Goal: Information Seeking & Learning: Learn about a topic

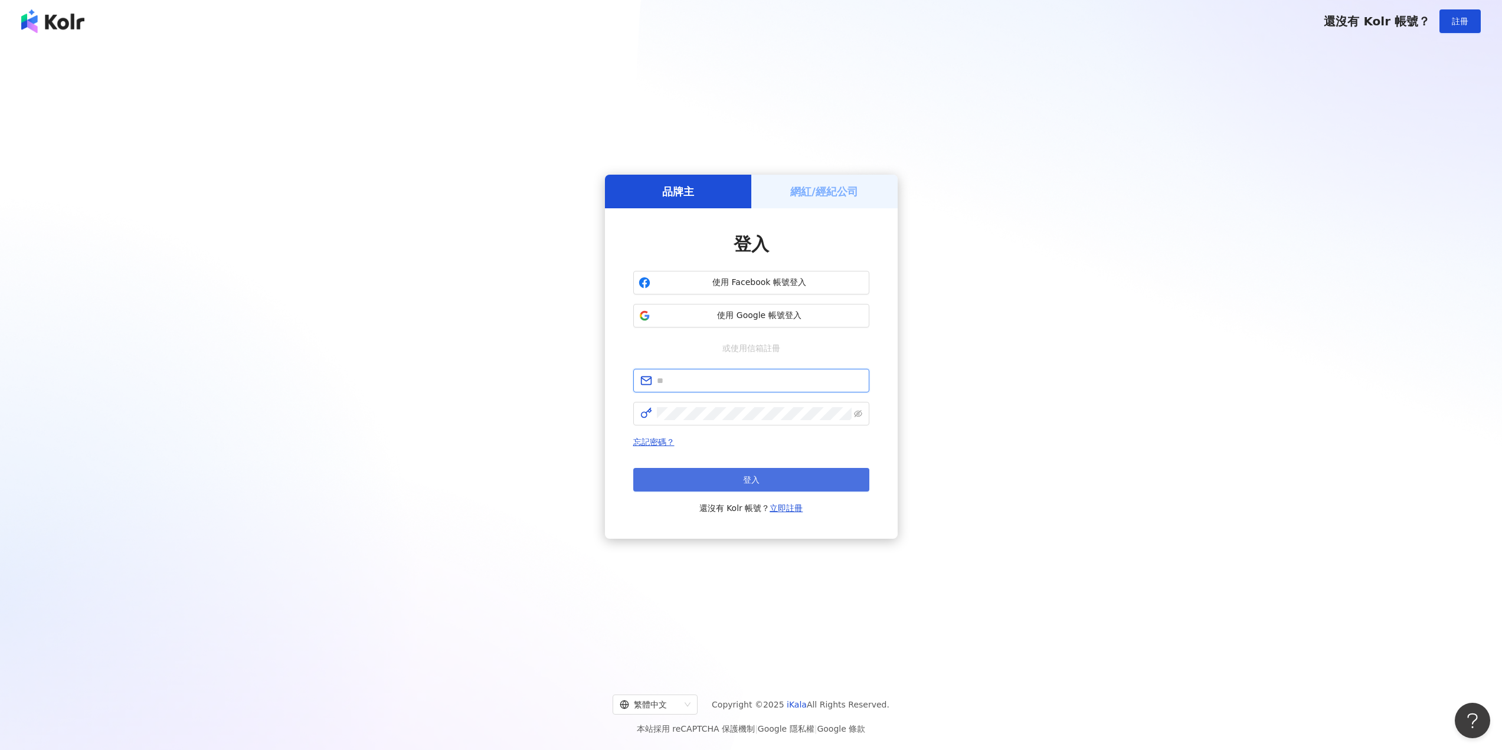
type input "**********"
click at [777, 480] on button "登入" at bounding box center [751, 480] width 236 height 24
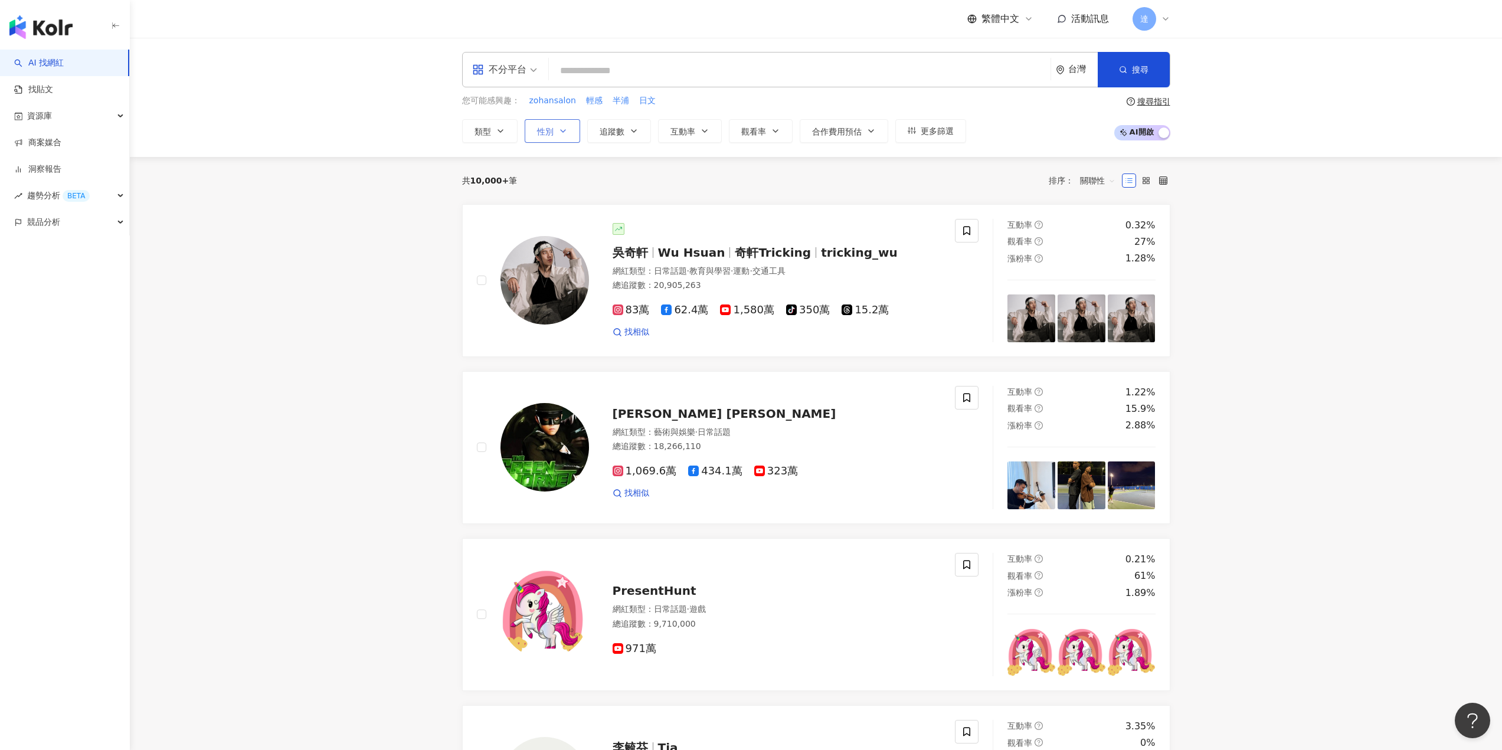
click at [568, 136] on button "性別" at bounding box center [552, 131] width 55 height 24
click at [547, 208] on div "不限 女 男 其他" at bounding box center [557, 213] width 40 height 87
click at [498, 139] on button "類型" at bounding box center [489, 131] width 55 height 24
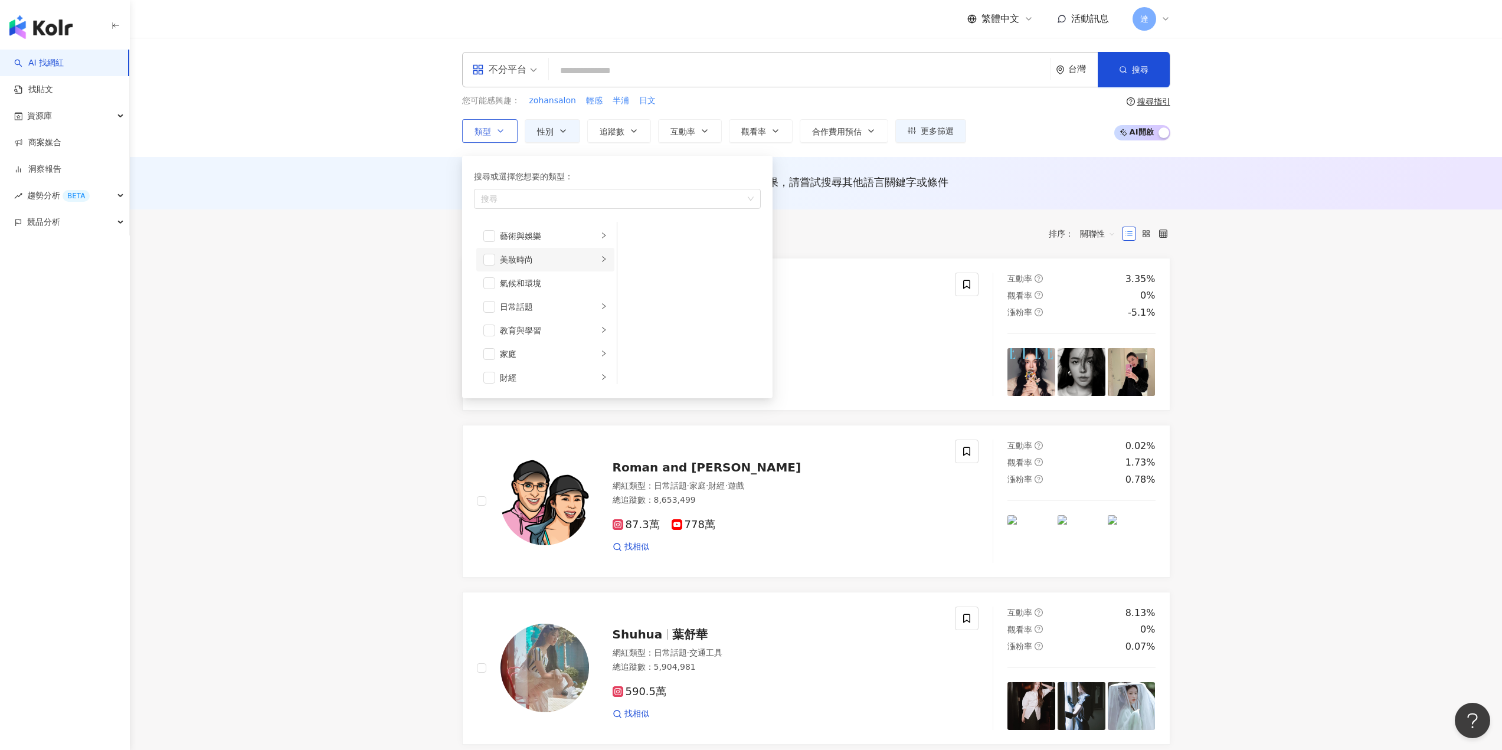
click at [518, 261] on div "美妝時尚" at bounding box center [549, 259] width 98 height 13
click at [488, 259] on span "button" at bounding box center [489, 260] width 12 height 12
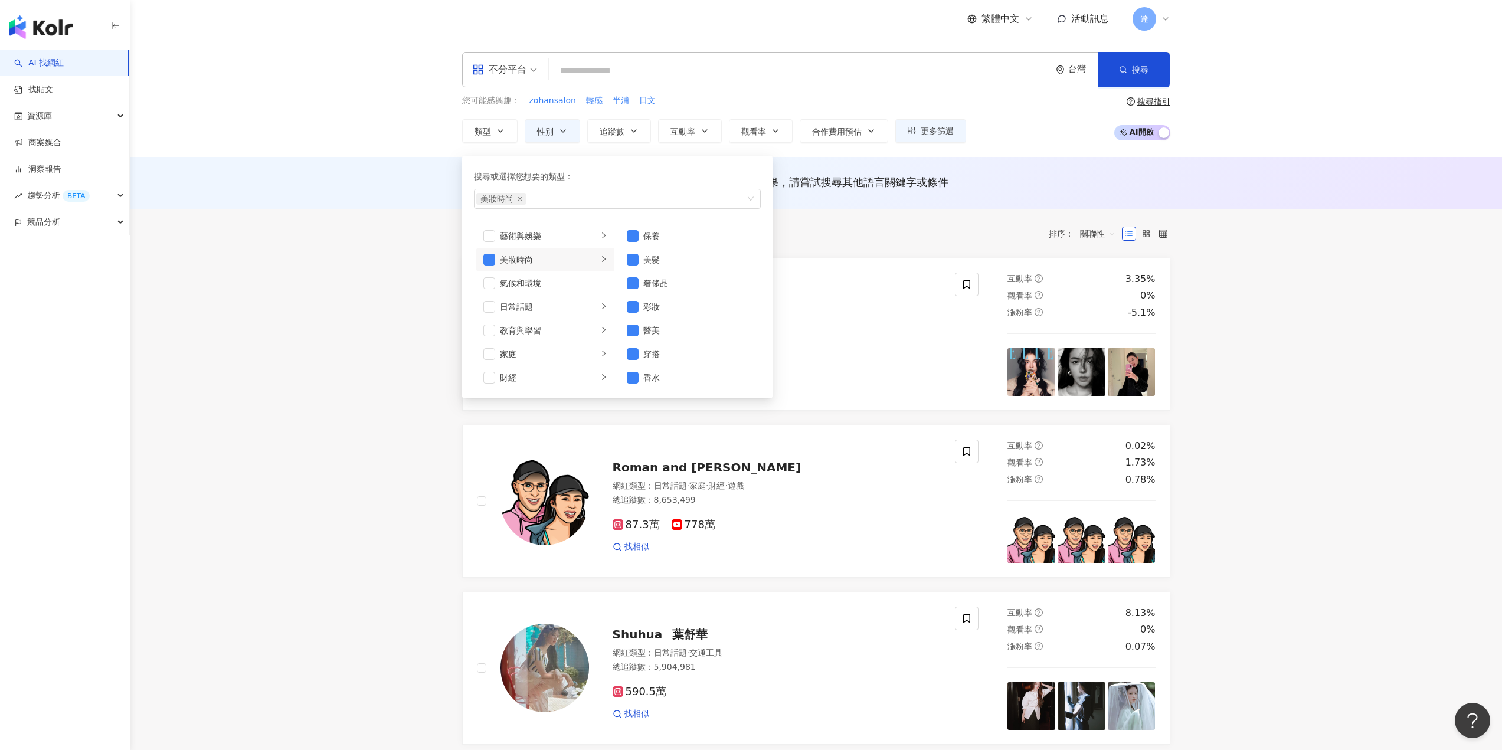
click at [926, 225] on div "共 10,000+ 筆 條件 ： 性別：女 重置 排序： 關聯性" at bounding box center [816, 234] width 708 height 20
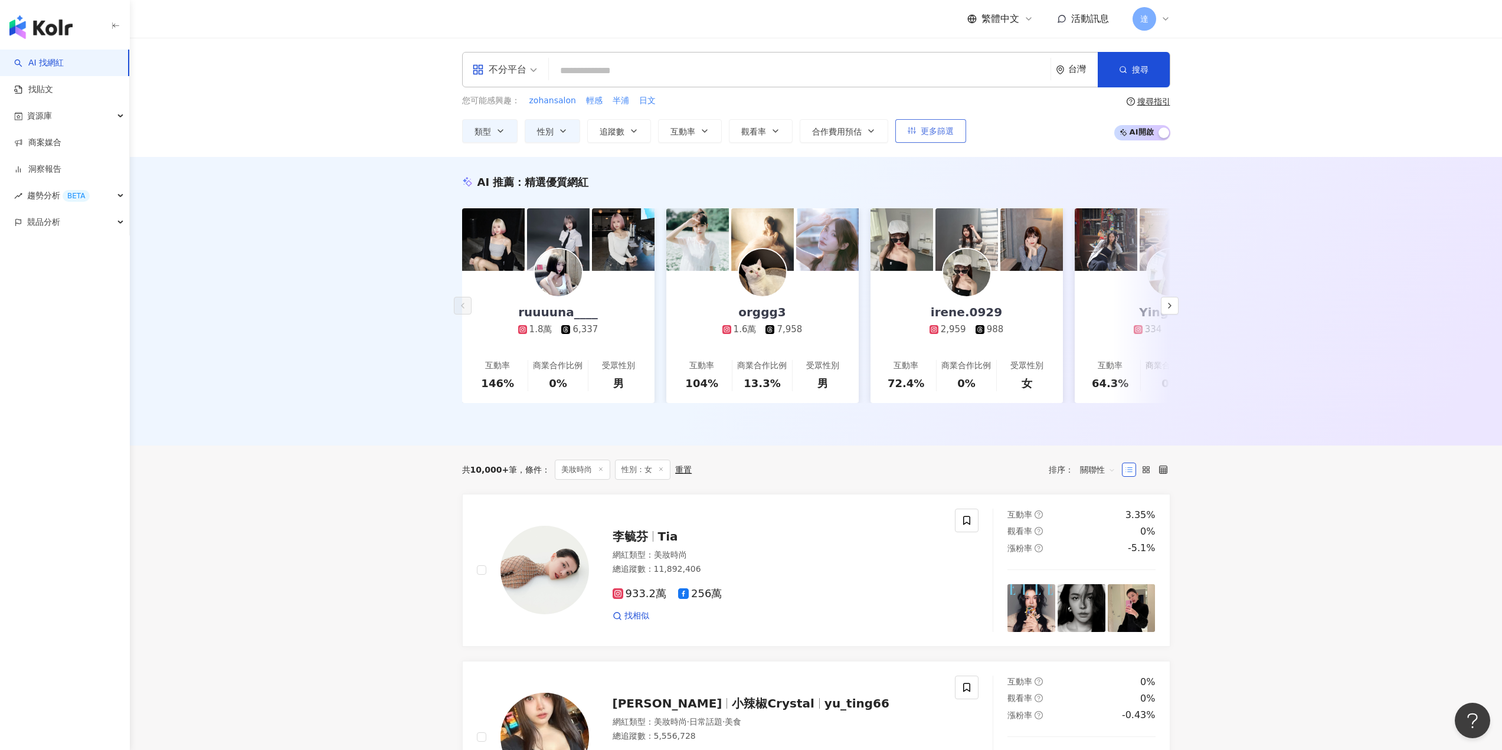
click at [924, 131] on span "更多篩選" at bounding box center [937, 130] width 33 height 9
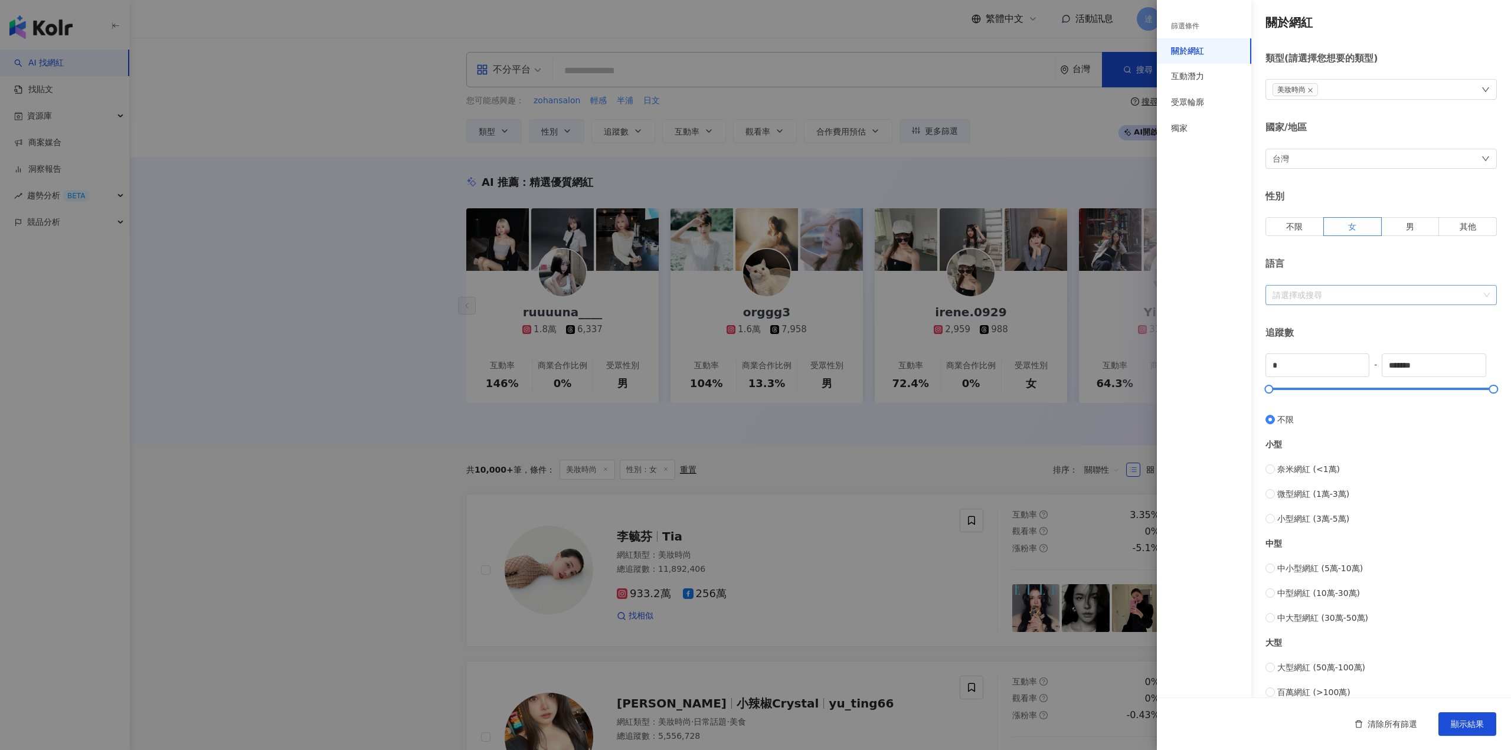
click at [1410, 296] on div at bounding box center [1375, 294] width 214 height 9
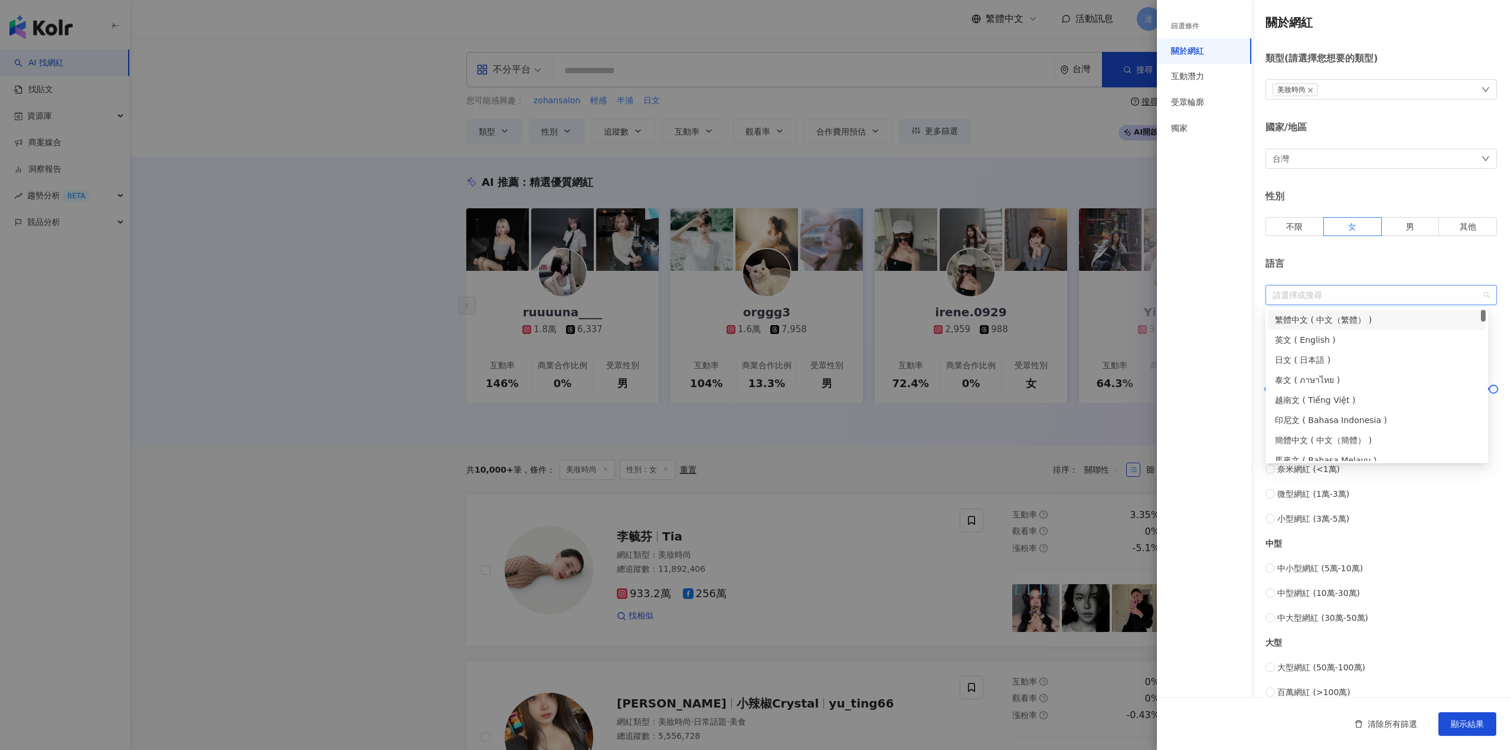
click at [1410, 296] on div at bounding box center [1375, 294] width 214 height 9
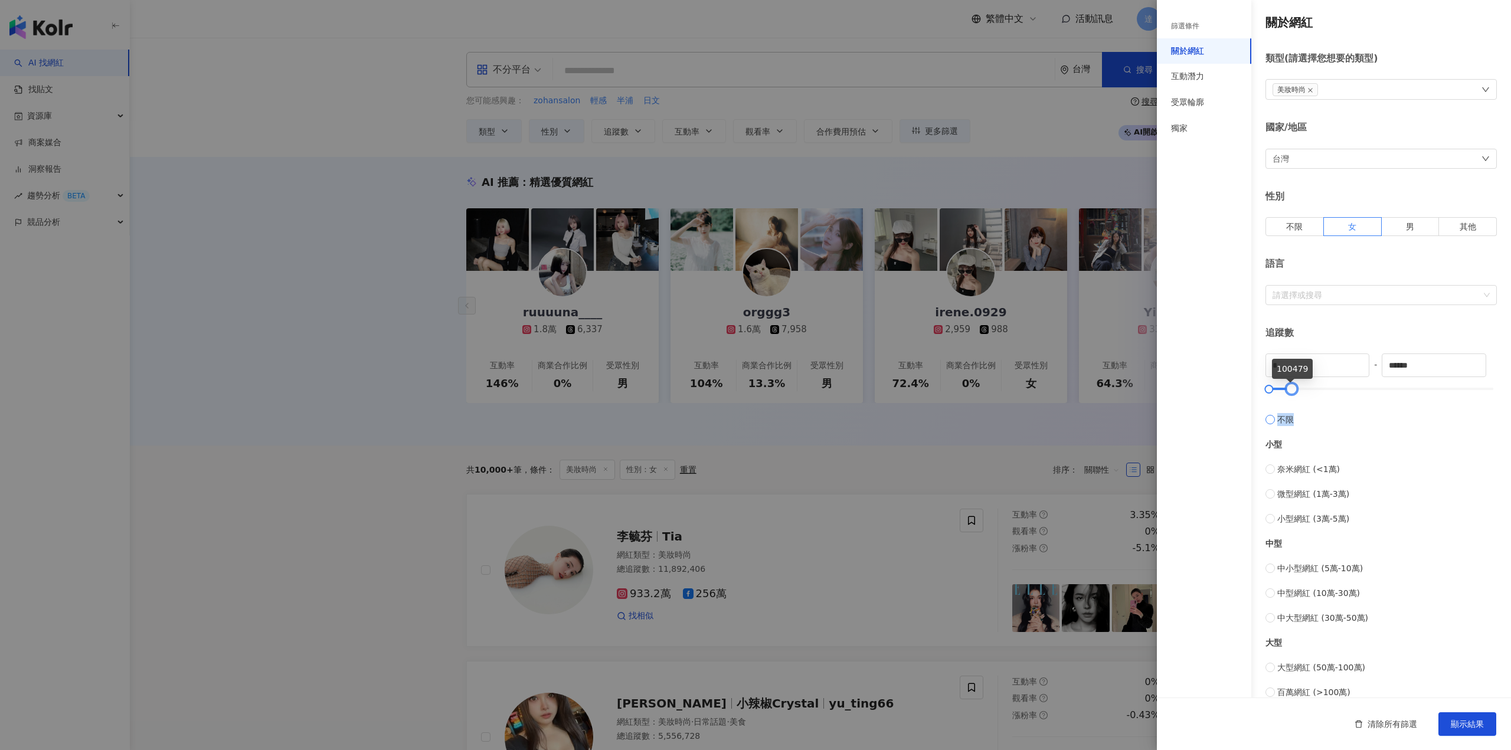
type input "*****"
drag, startPoint x: 1486, startPoint y: 391, endPoint x: 1291, endPoint y: 405, distance: 195.3
click at [1291, 405] on div "* - ***** 不限 小型 奈米網紅 (<1萬) 微型網紅 (1萬-3萬) 小型網紅 (3萬-5萬) 中型 中小型網紅 (5萬-10萬) 中型網紅 (10…" at bounding box center [1380, 526] width 231 height 345
click at [1150, 523] on div at bounding box center [755, 375] width 1511 height 750
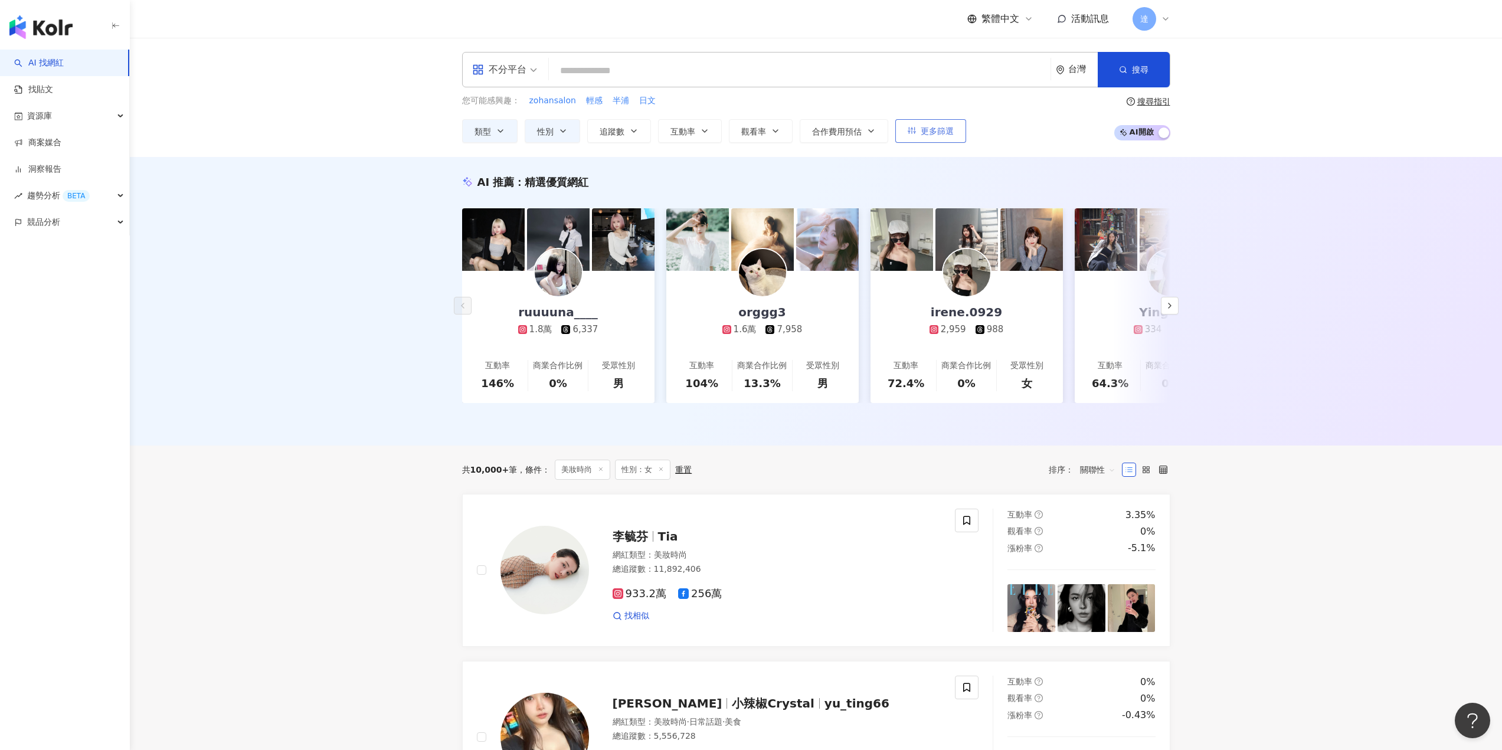
click at [941, 133] on span "更多篩選" at bounding box center [937, 130] width 33 height 9
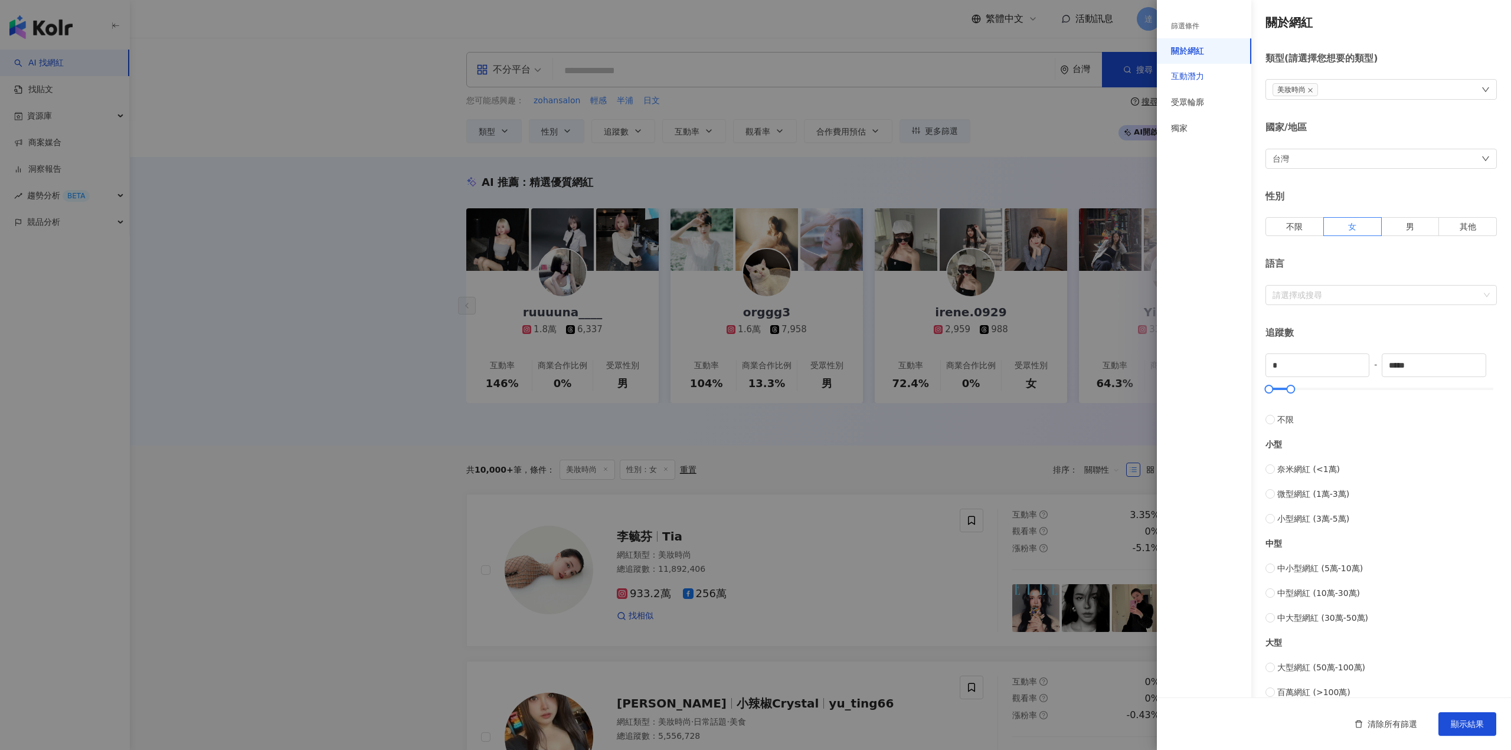
click at [1180, 80] on div "互動潛力" at bounding box center [1187, 77] width 33 height 12
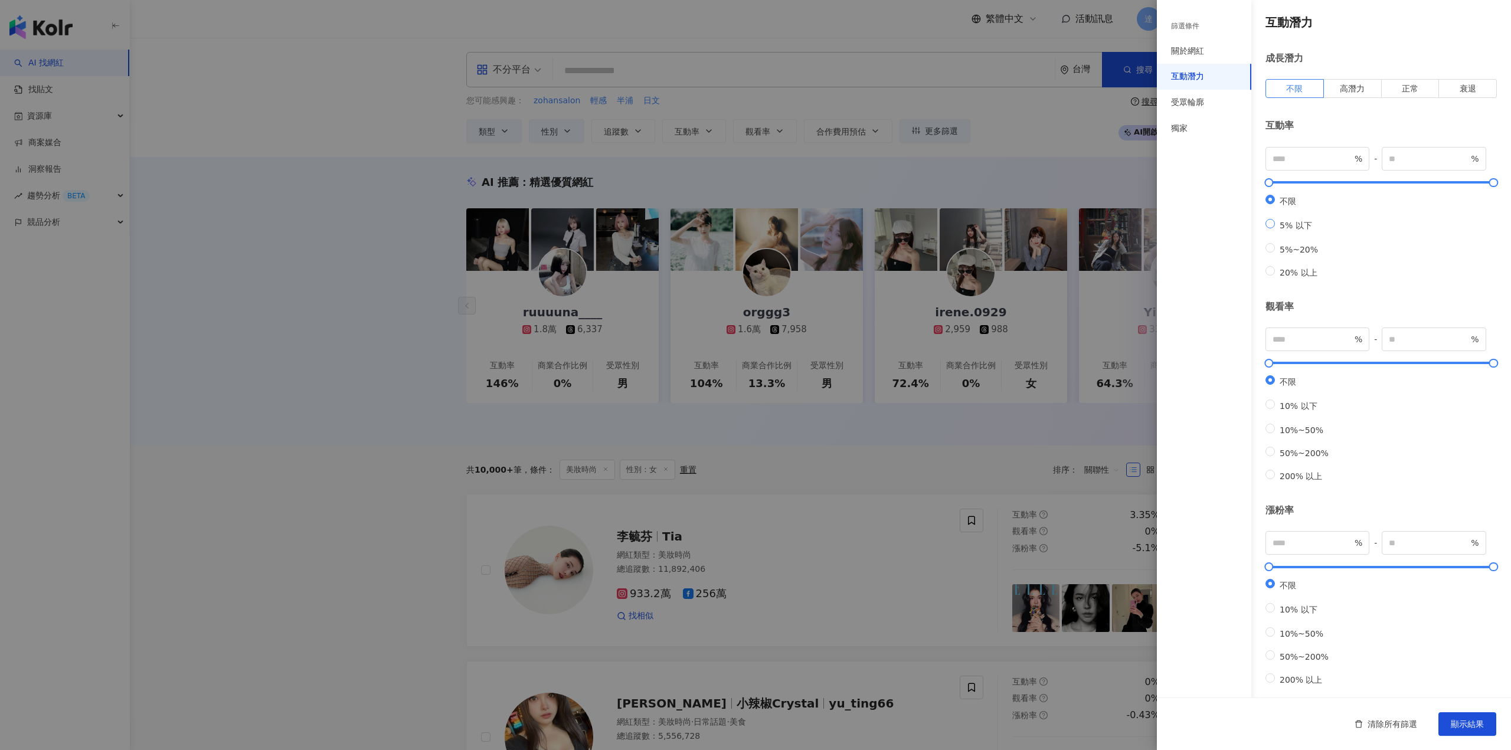
click at [1286, 229] on span "5% 以下" at bounding box center [1296, 225] width 42 height 9
type input "*"
click at [1290, 254] on span "5%~20%" at bounding box center [1299, 249] width 48 height 9
type input "*"
type input "**"
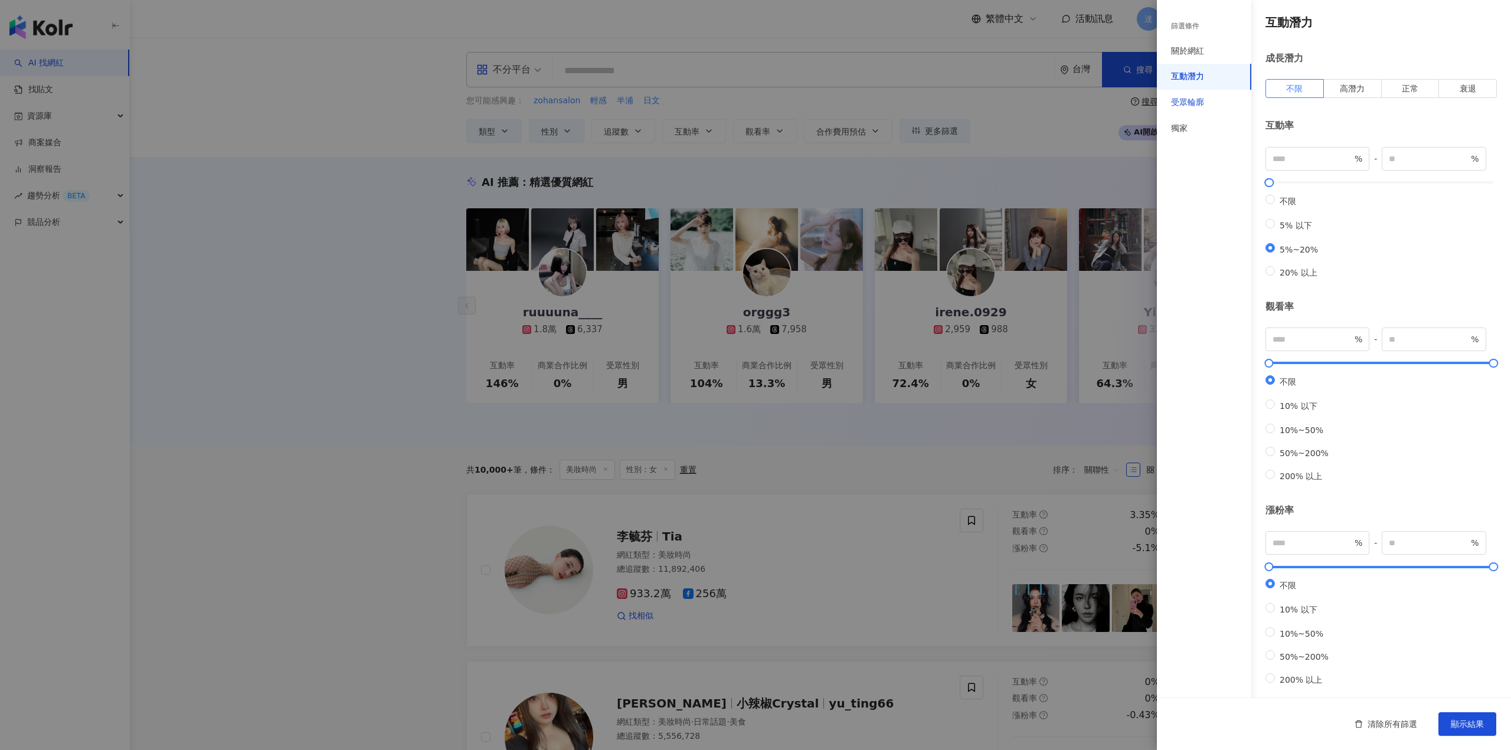
click at [1186, 107] on div "受眾輪廓" at bounding box center [1187, 103] width 33 height 12
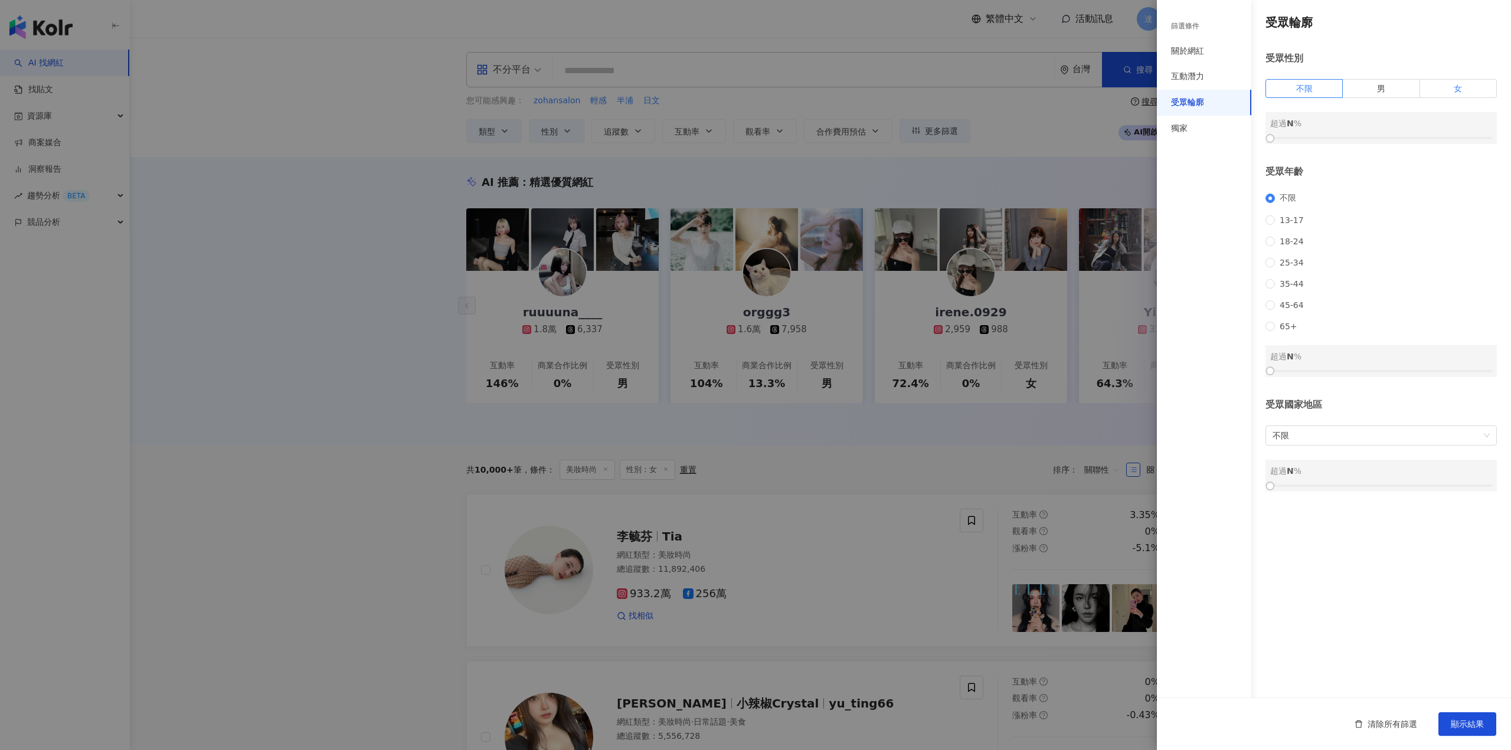
click at [1461, 81] on label "女" at bounding box center [1458, 88] width 77 height 19
click at [1383, 138] on div at bounding box center [1381, 138] width 222 height 7
drag, startPoint x: 1386, startPoint y: 138, endPoint x: 1405, endPoint y: 140, distance: 19.0
click at [1405, 140] on div at bounding box center [1403, 138] width 6 height 6
click at [1460, 445] on span "不限" at bounding box center [1381, 435] width 217 height 19
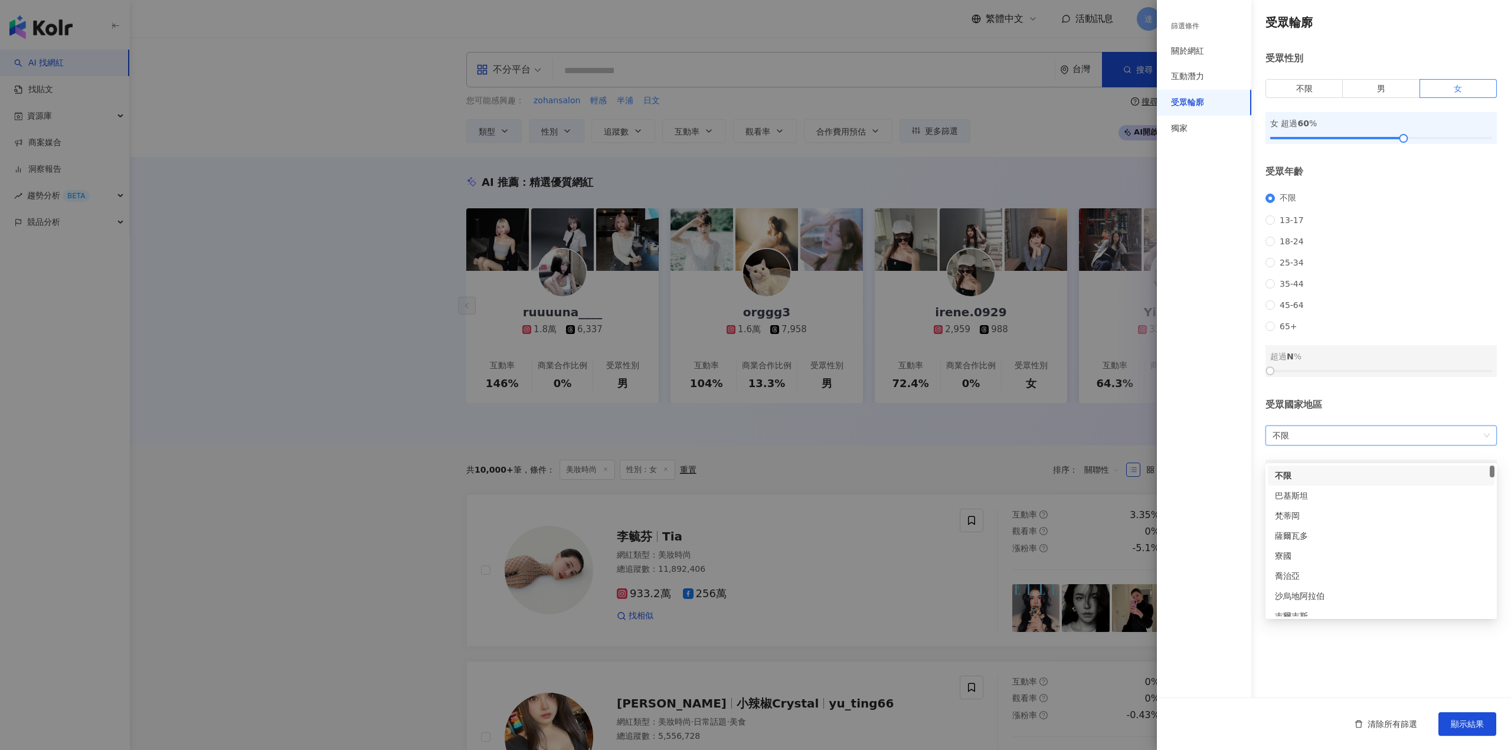
click at [1356, 445] on span "不限" at bounding box center [1381, 435] width 217 height 19
click at [1463, 735] on div "清除所有篩選 顯示結果" at bounding box center [1334, 724] width 354 height 53
click at [1470, 728] on span "顯示結果" at bounding box center [1467, 724] width 33 height 9
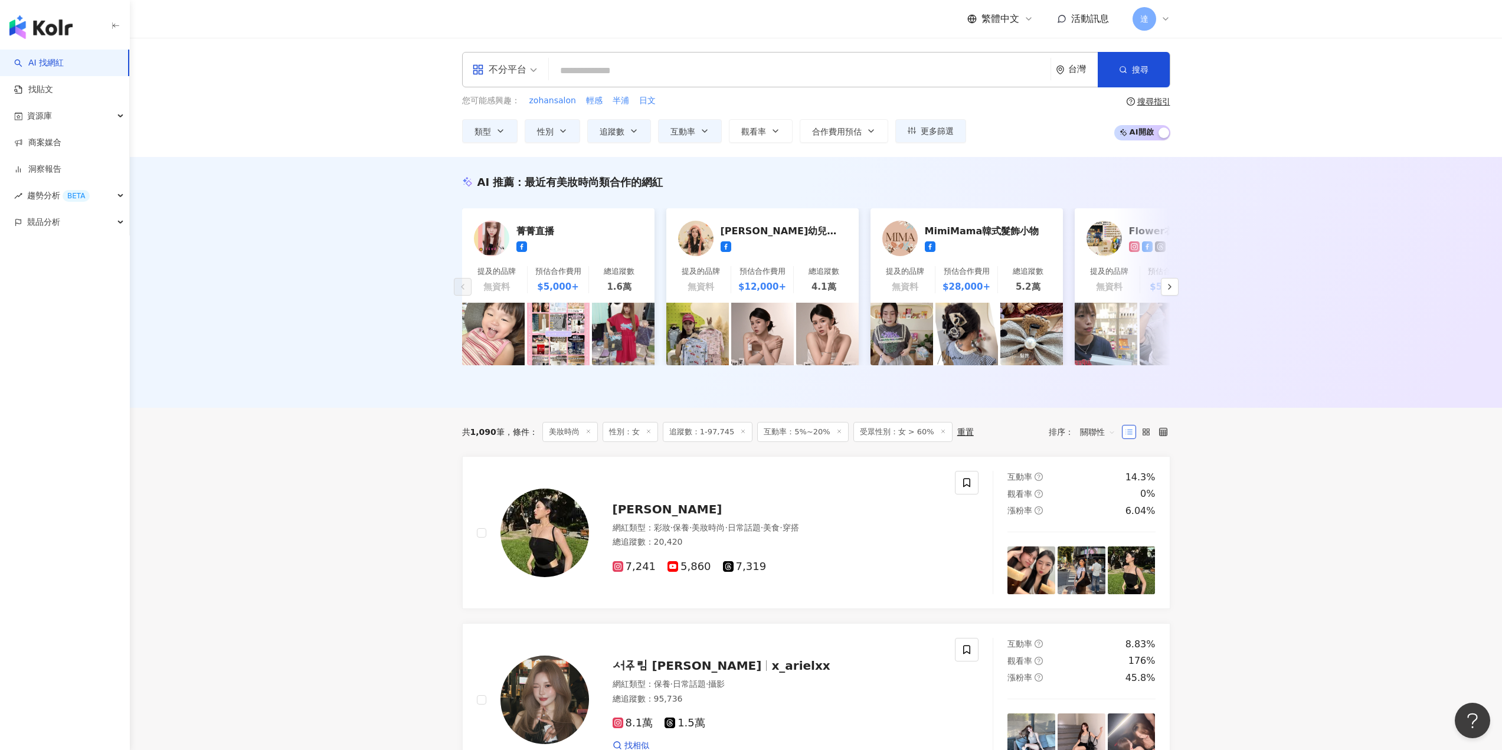
drag, startPoint x: 397, startPoint y: 219, endPoint x: 390, endPoint y: 210, distance: 11.0
click at [396, 218] on div "AI 推薦 ： 最近有美妝時尚類合作的網紅 菁菁直播 提及的品牌 無資料 預估合作費用 $5,000+ 總追蹤數 1.6萬 B.B Irene比比愛妮-嬰幼兒…" at bounding box center [816, 282] width 1372 height 251
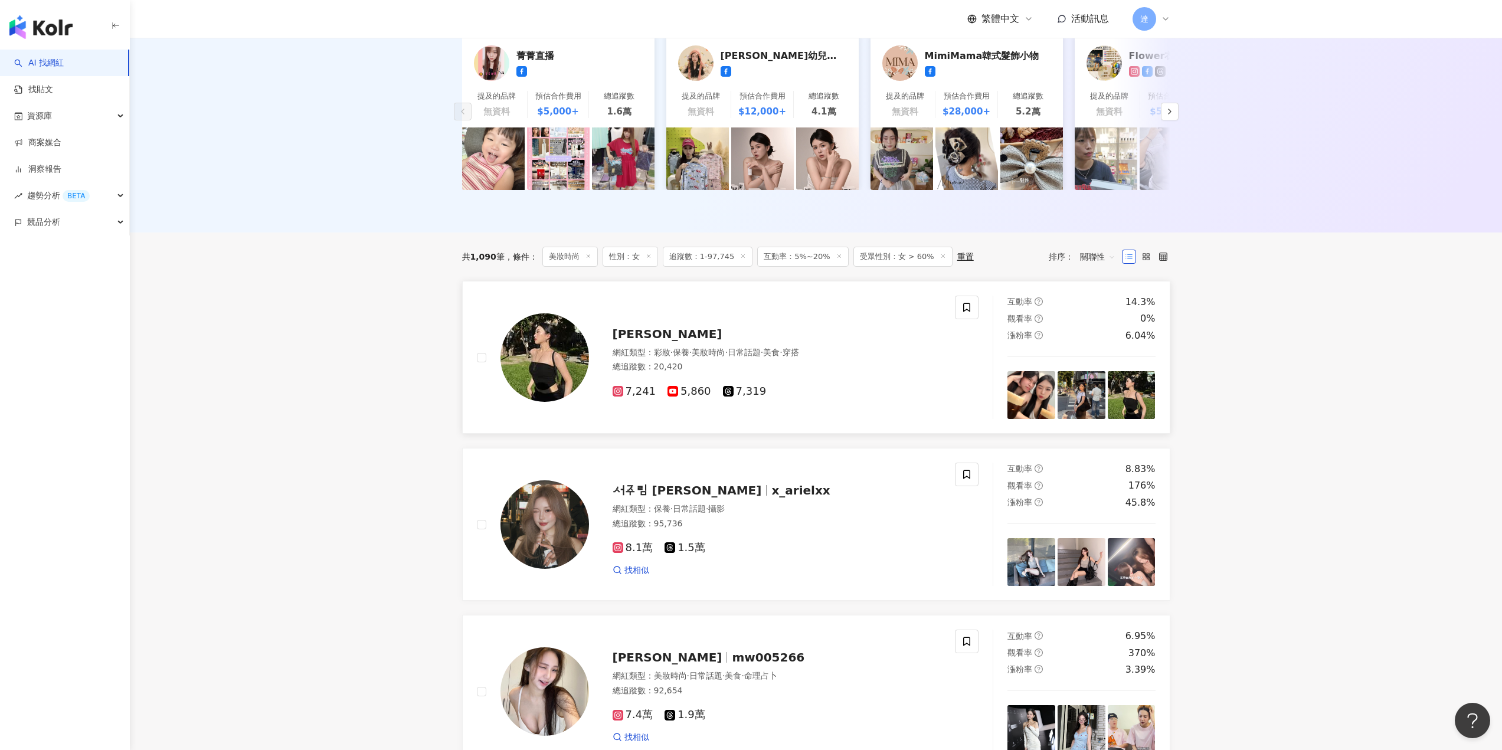
scroll to position [413, 0]
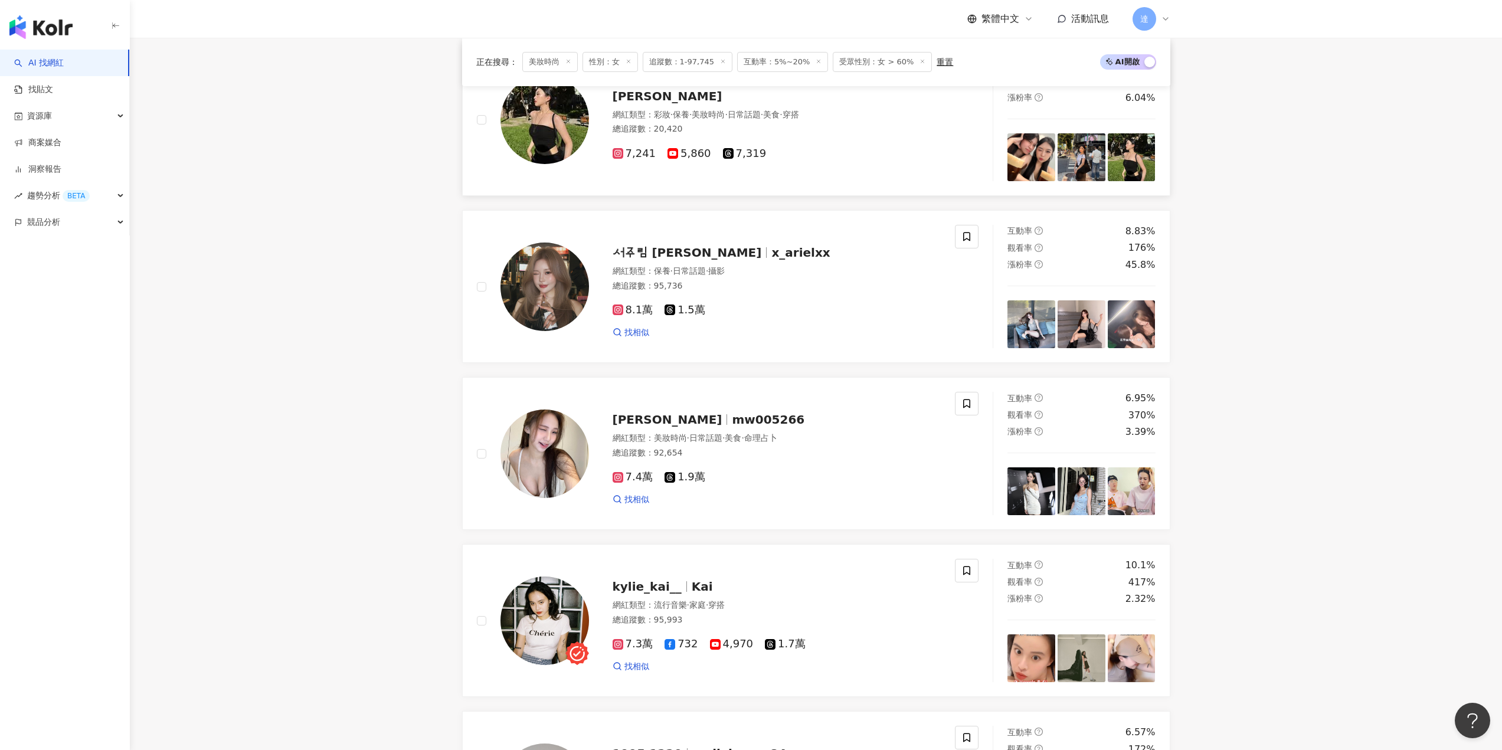
click at [658, 102] on span "[PERSON_NAME]" at bounding box center [668, 96] width 110 height 14
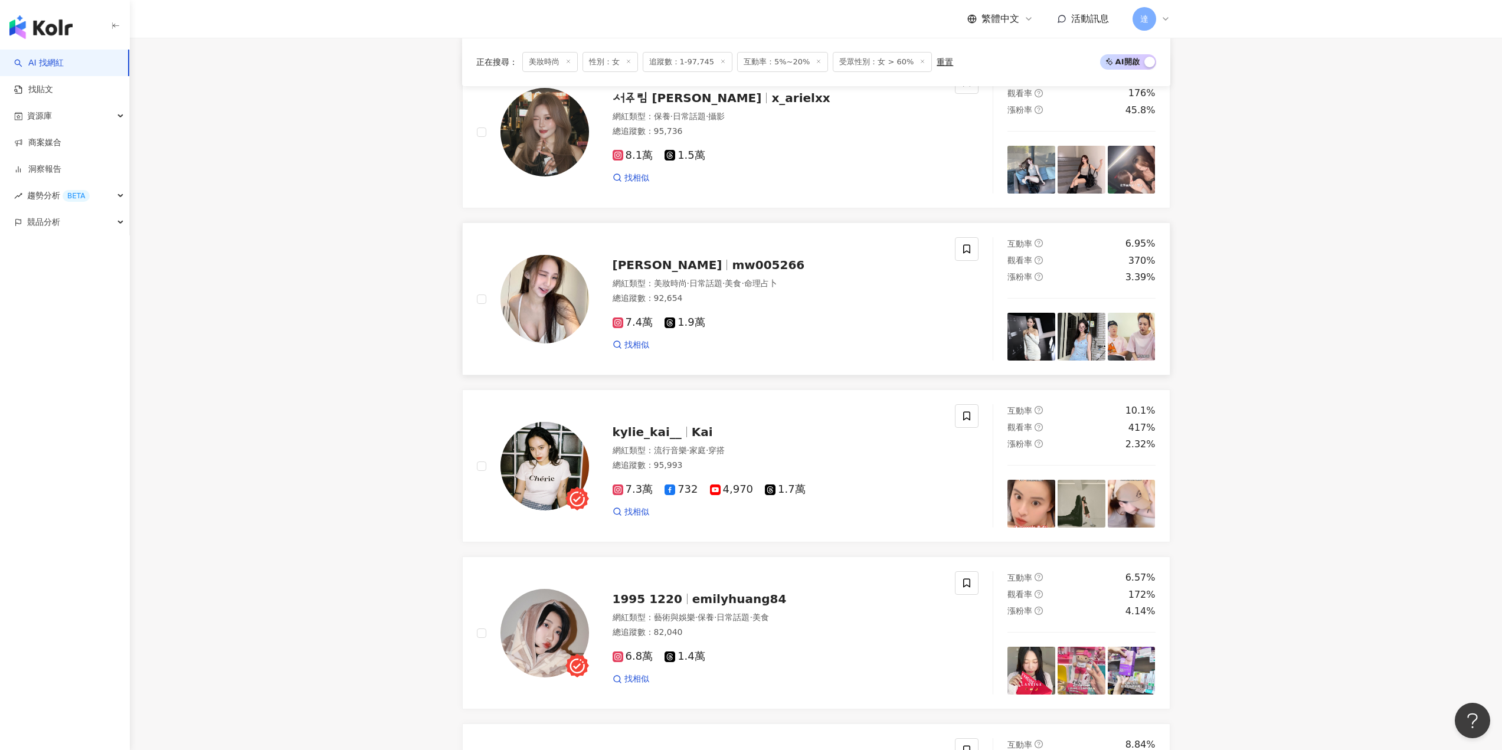
scroll to position [590, 0]
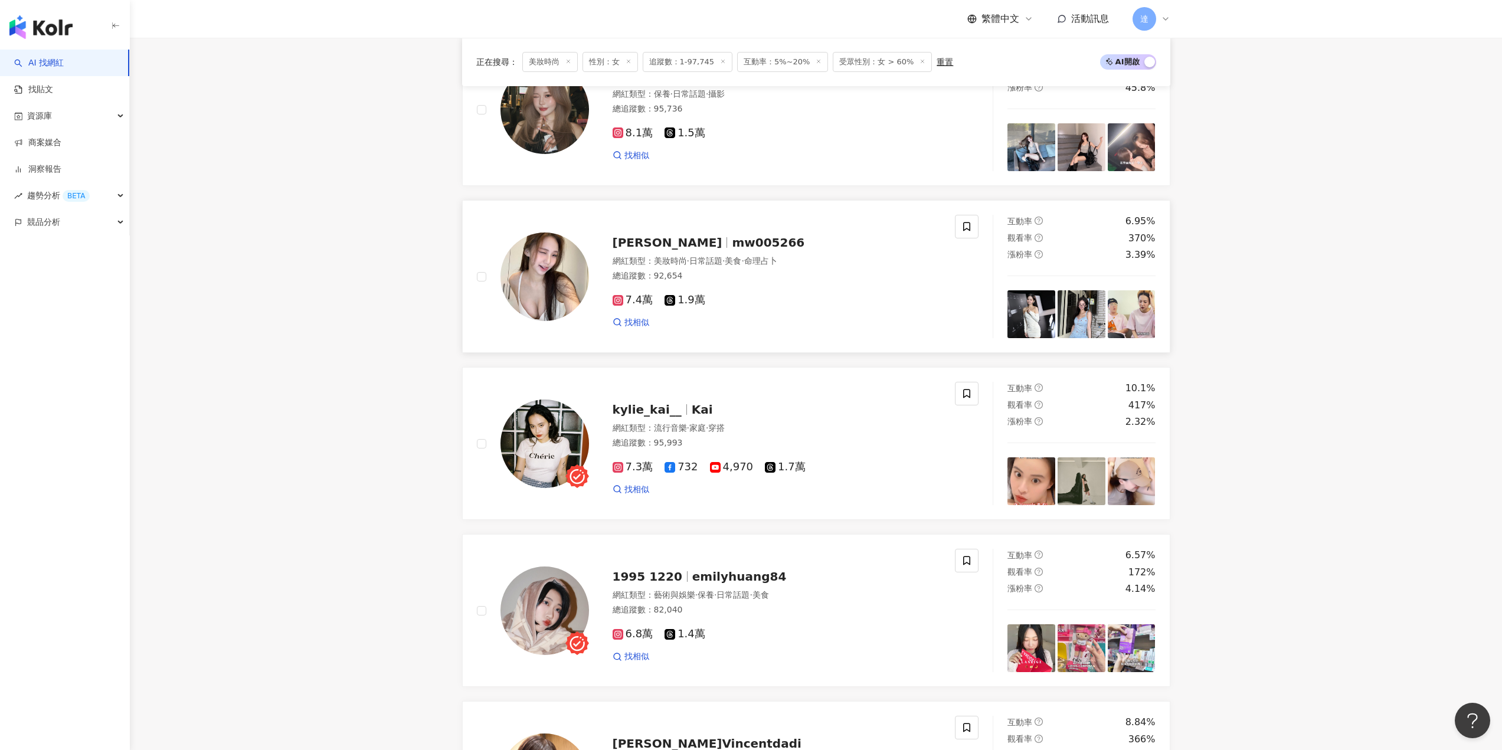
click at [732, 248] on span "mw005266" at bounding box center [768, 243] width 73 height 14
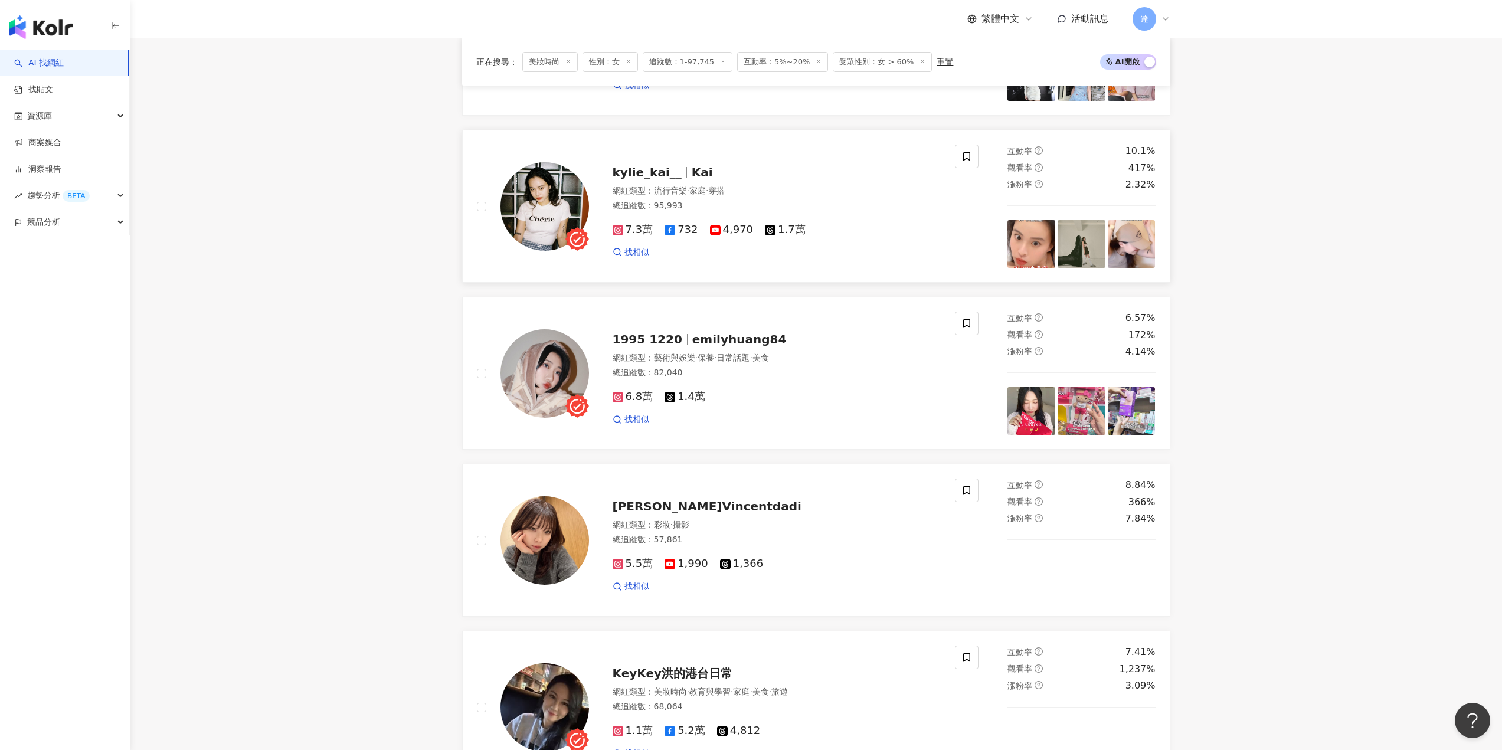
scroll to position [826, 0]
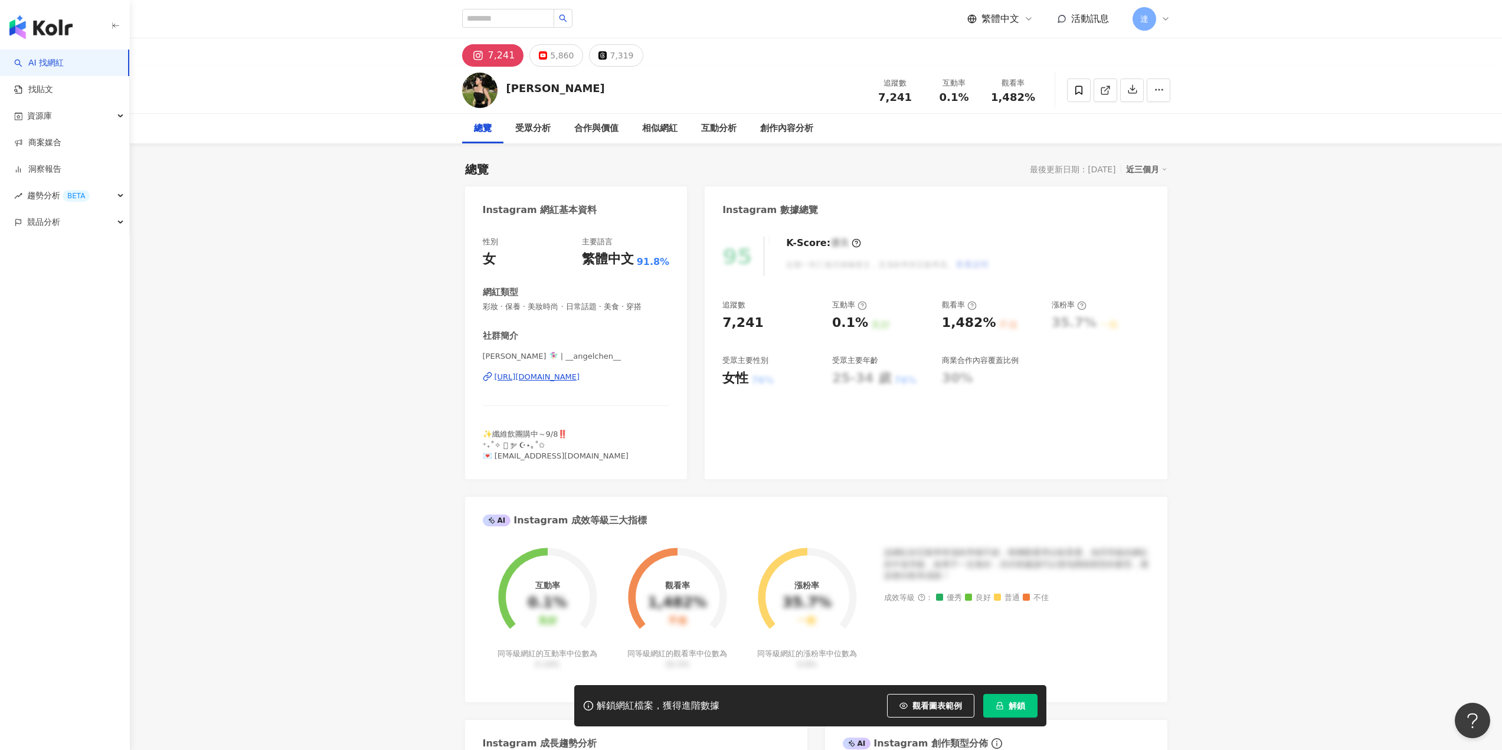
click at [580, 372] on div "[URL][DOMAIN_NAME]" at bounding box center [538, 377] width 86 height 11
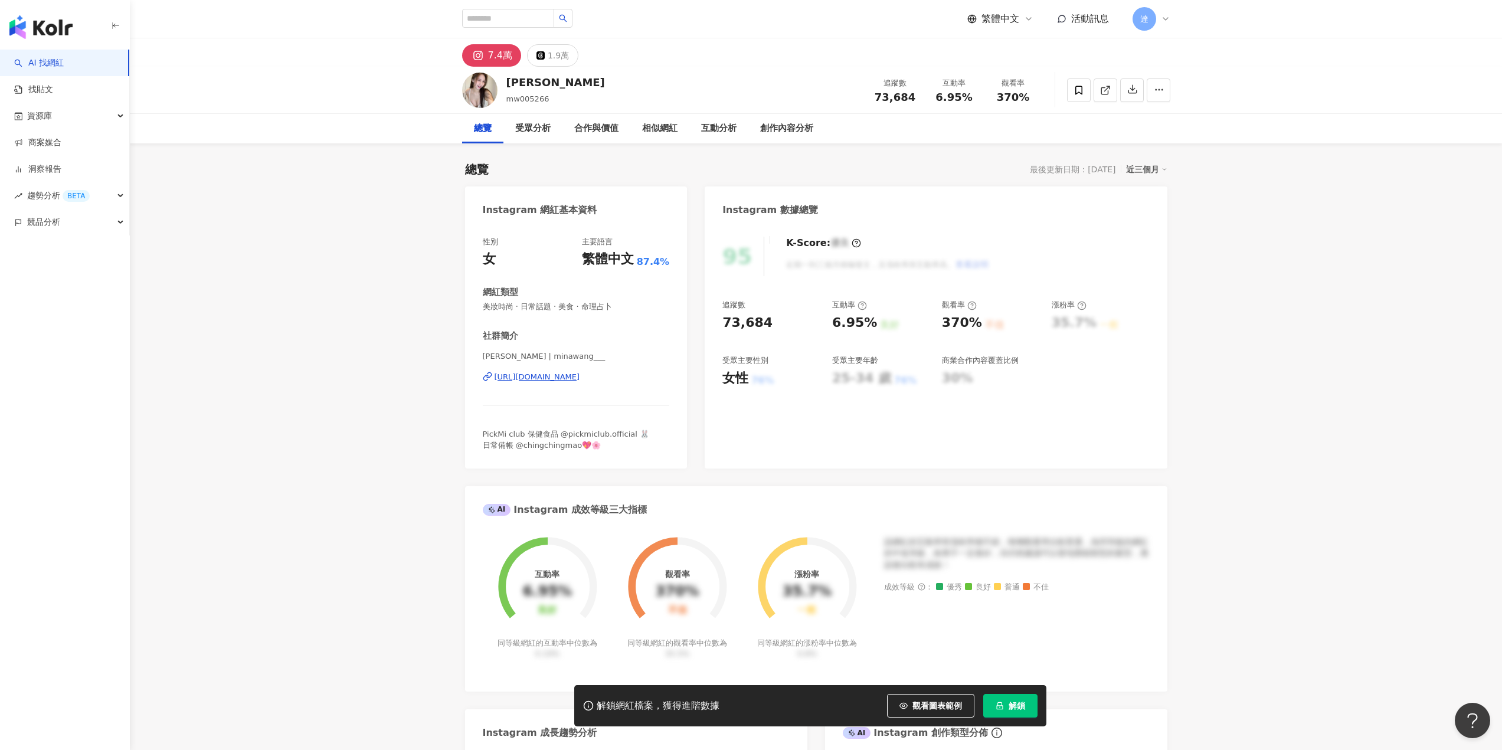
click at [580, 380] on div "https://www.instagram.com/minawang___/" at bounding box center [538, 377] width 86 height 11
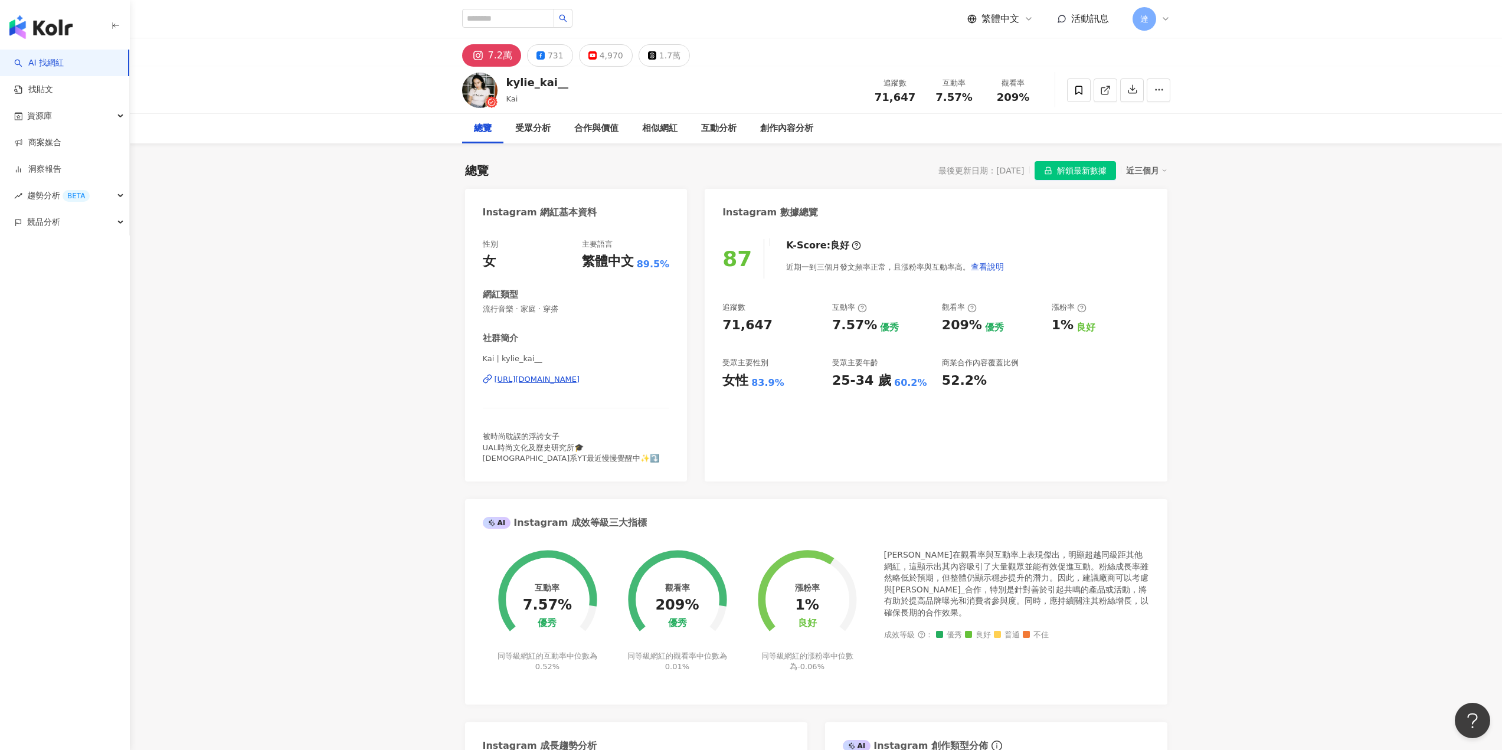
click at [580, 383] on div "https://www.instagram.com/kylie_kai__/" at bounding box center [538, 379] width 86 height 11
